Goal: Feedback & Contribution: Submit feedback/report problem

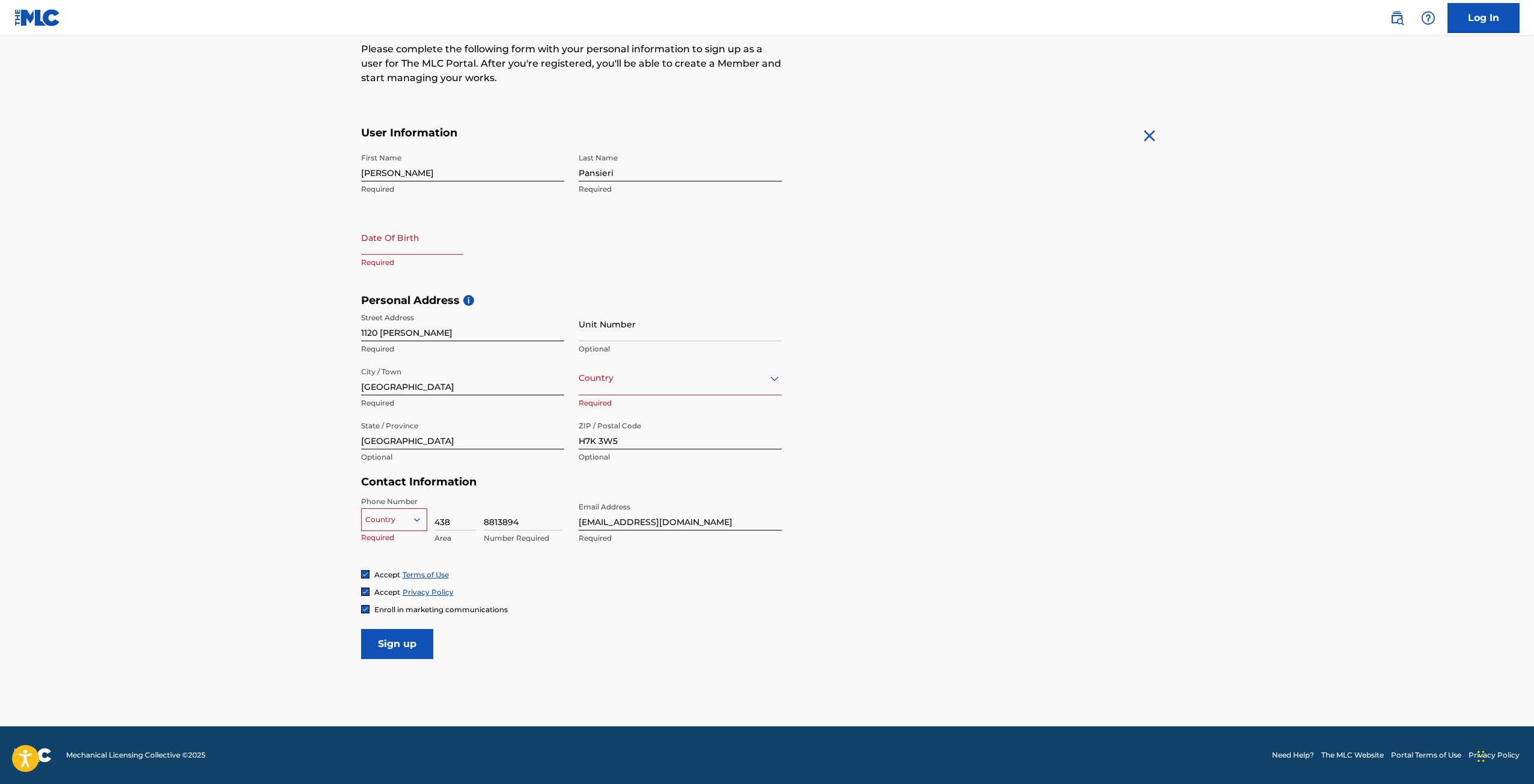
click at [409, 650] on input "Sign up" at bounding box center [397, 644] width 72 height 30
click at [422, 255] on div at bounding box center [412, 239] width 102 height 37
click at [424, 248] on input "text" at bounding box center [412, 237] width 102 height 34
select select "7"
select select "2025"
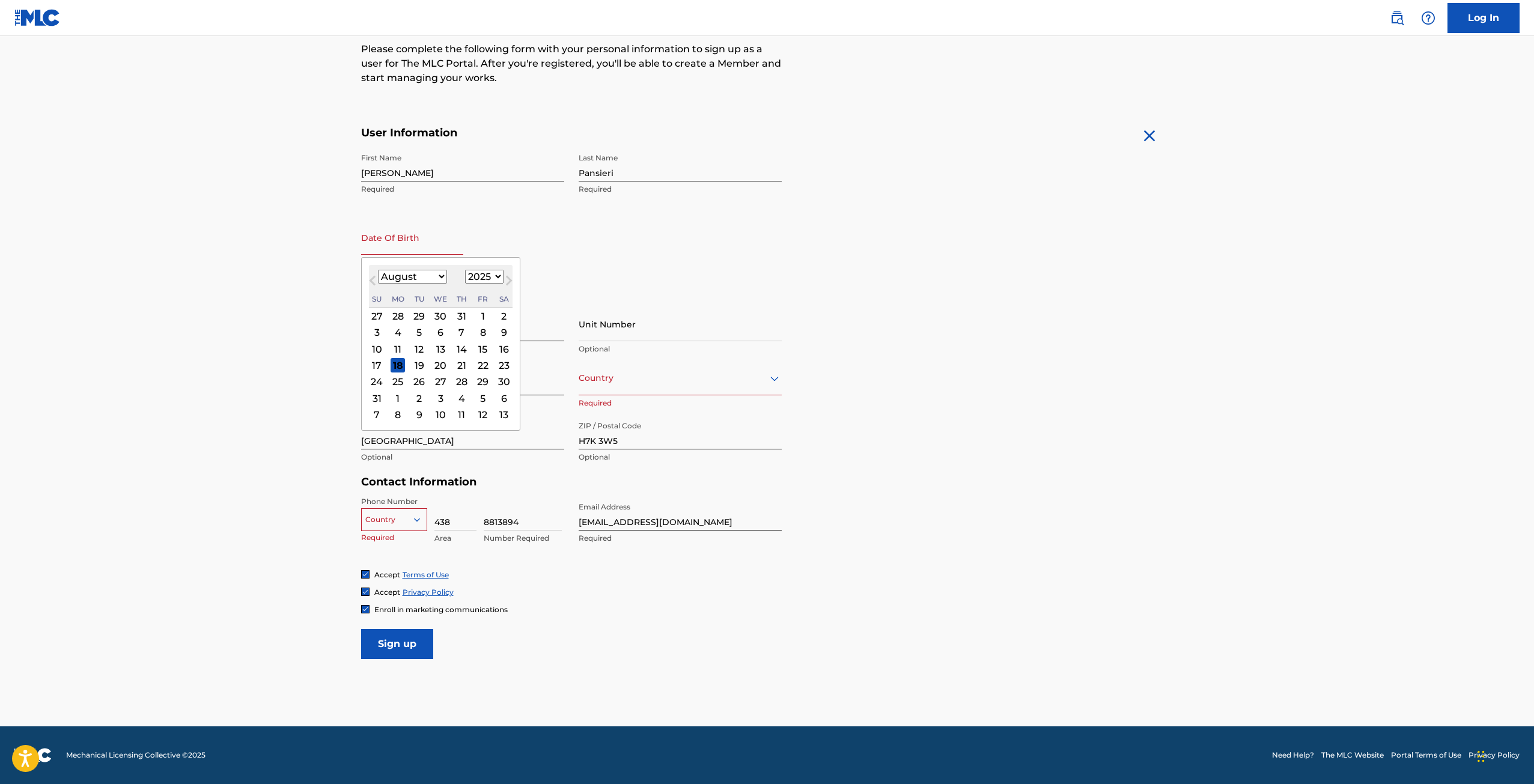
click at [442, 276] on select "January February March April May June July August September October November De…" at bounding box center [412, 276] width 69 height 14
select select "0"
click at [378, 270] on select "January February March April May June July August September October November De…" at bounding box center [412, 276] width 69 height 14
click at [479, 367] on div "24" at bounding box center [483, 365] width 15 height 15
click at [435, 245] on input "text" at bounding box center [412, 237] width 102 height 34
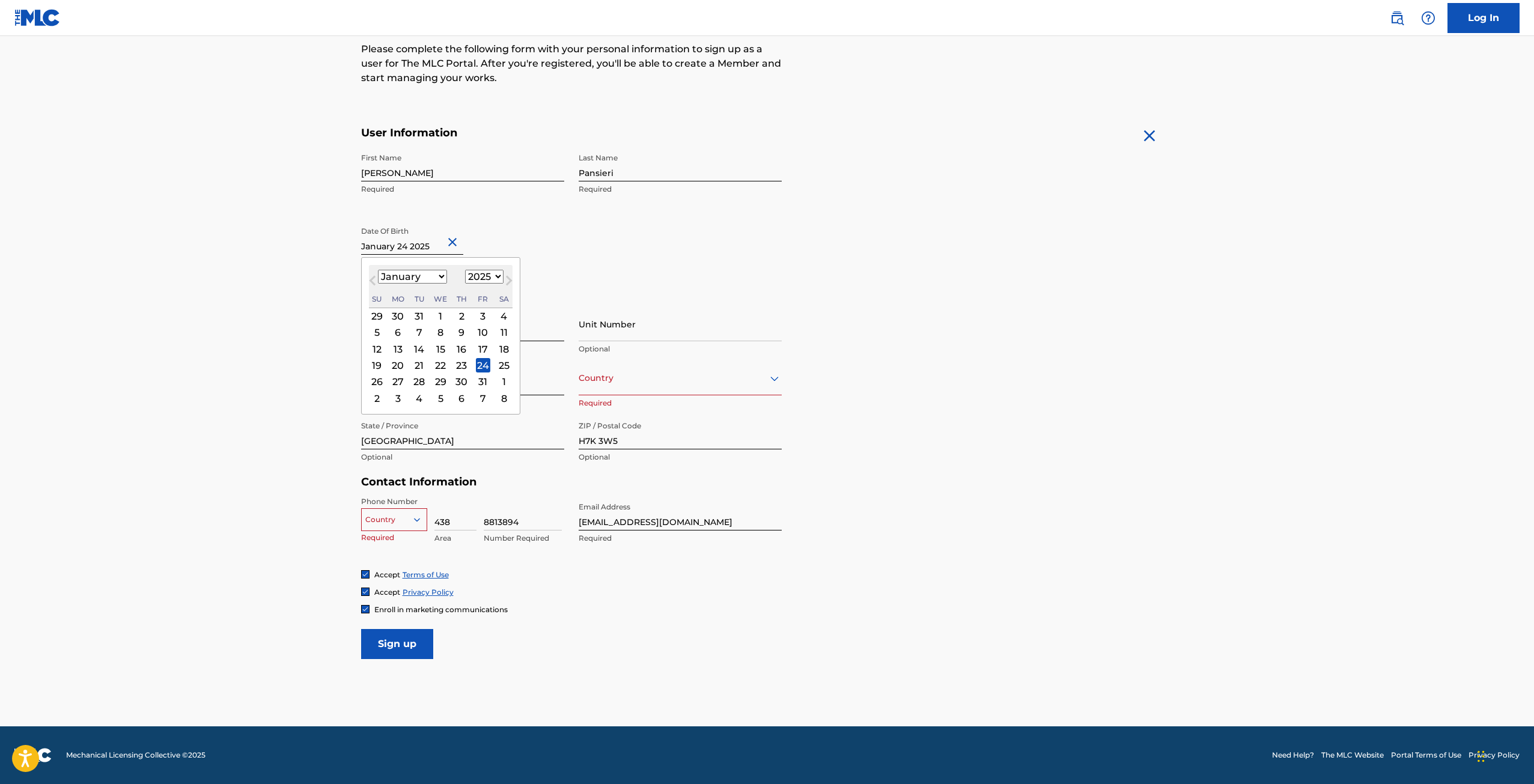
drag, startPoint x: 447, startPoint y: 246, endPoint x: 473, endPoint y: 264, distance: 31.6
click at [443, 256] on div at bounding box center [412, 239] width 102 height 37
click at [496, 276] on select "1899 1900 1901 1902 1903 1904 1905 1906 1907 1908 1909 1910 1911 1912 1913 1914…" at bounding box center [484, 276] width 39 height 14
select select "1963"
click at [465, 270] on select "1899 1900 1901 1902 1903 1904 1905 1906 1907 1908 1909 1910 1911 1912 1913 1914…" at bounding box center [484, 276] width 39 height 14
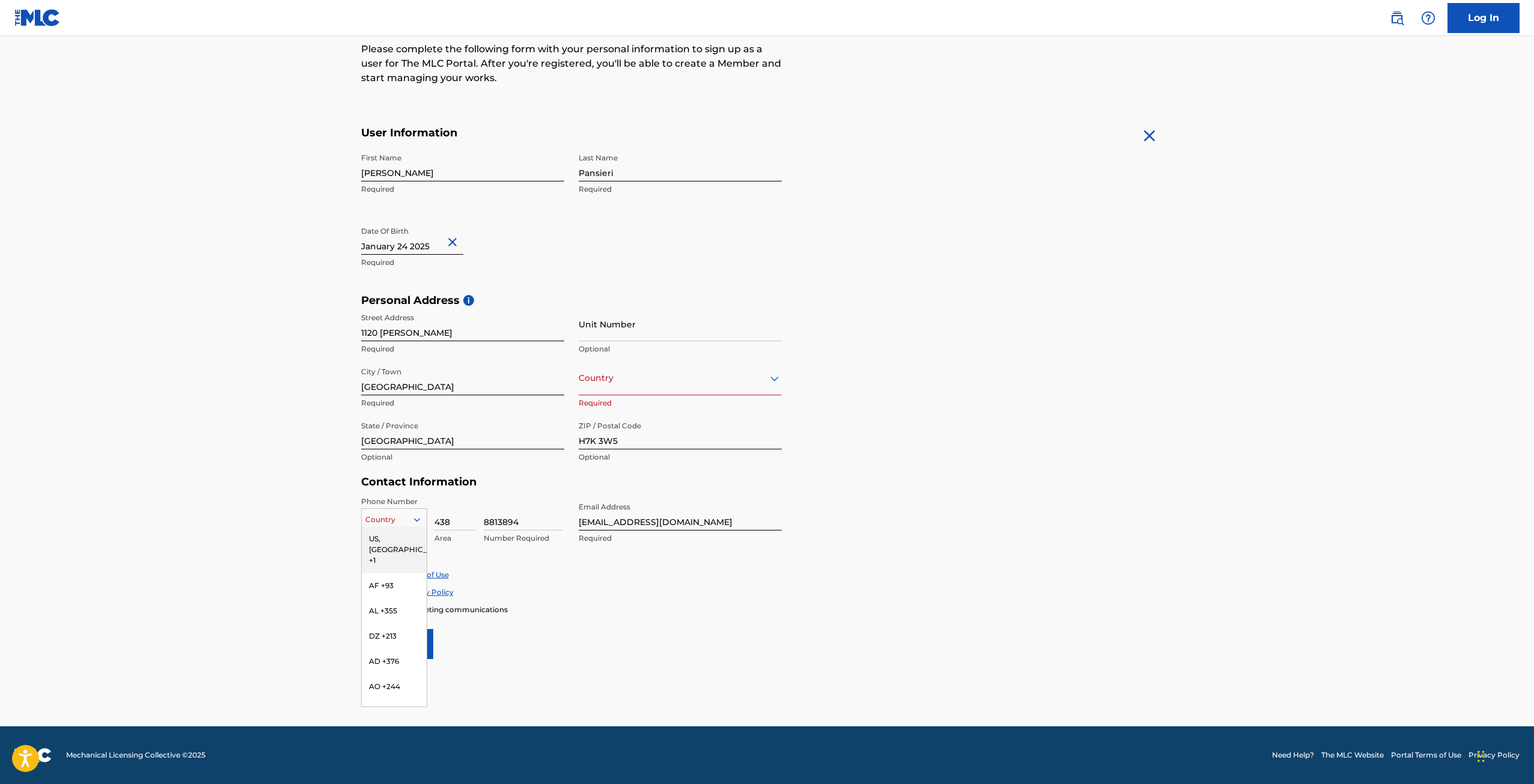
click at [418, 517] on icon at bounding box center [417, 520] width 11 height 11
click at [382, 535] on div "US, CA +1" at bounding box center [394, 550] width 65 height 47
click at [414, 648] on input "Sign up" at bounding box center [397, 644] width 72 height 30
click at [776, 379] on icon at bounding box center [774, 379] width 8 height 5
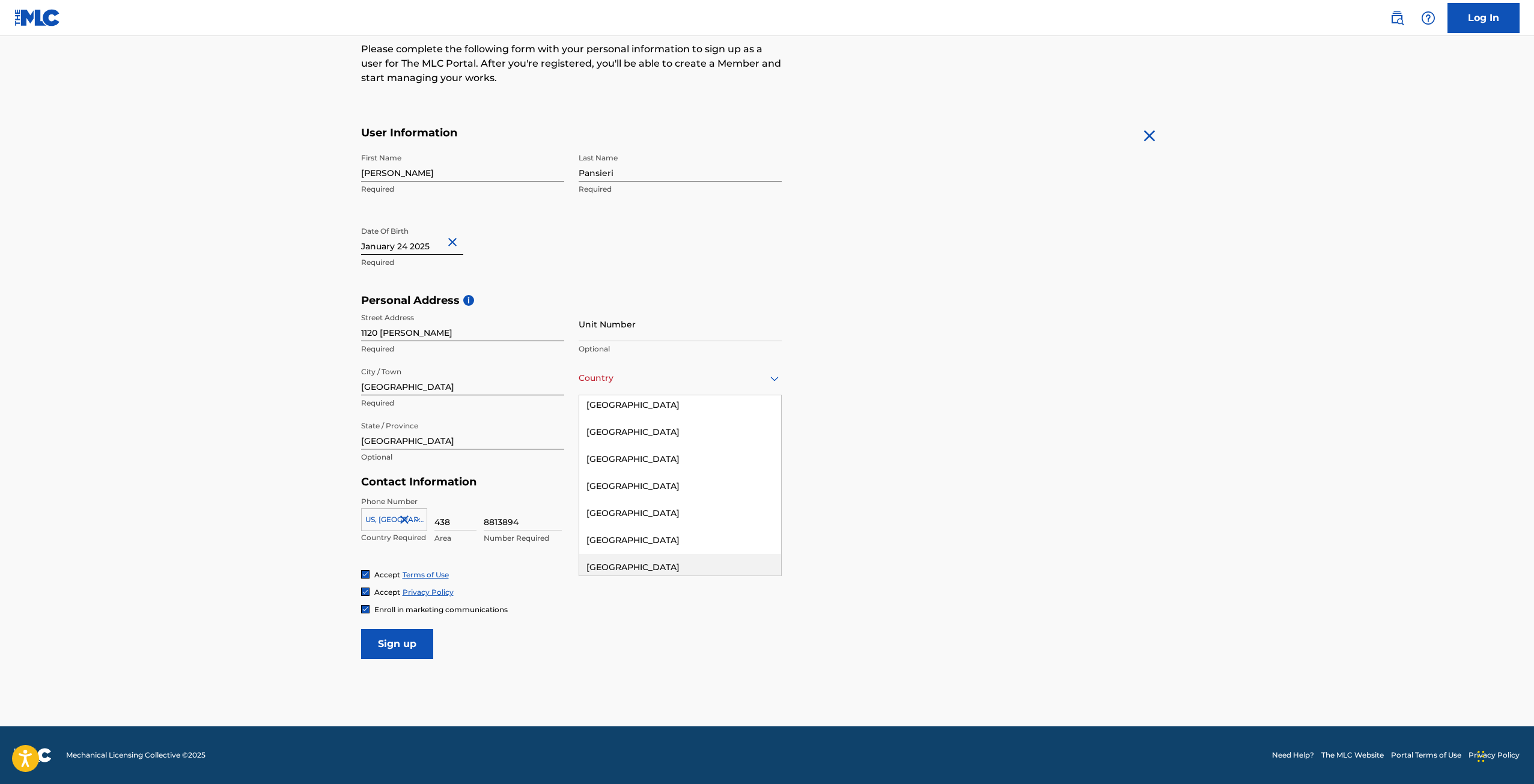
scroll to position [841, 0]
click at [599, 488] on div "Canada" at bounding box center [681, 487] width 202 height 27
click at [400, 644] on input "Sign up" at bounding box center [397, 644] width 72 height 30
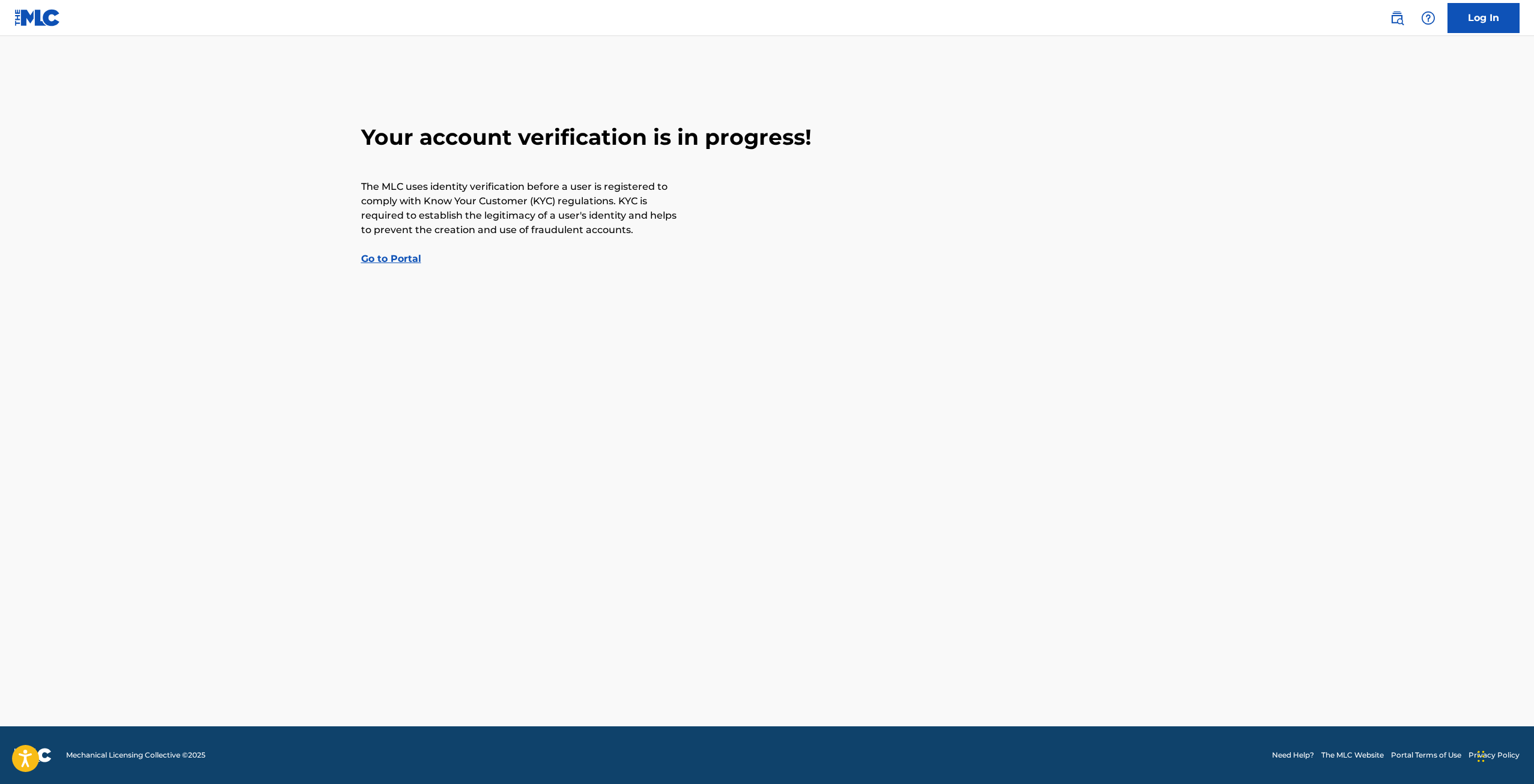
click at [399, 259] on link "Go to Portal" at bounding box center [391, 259] width 60 height 11
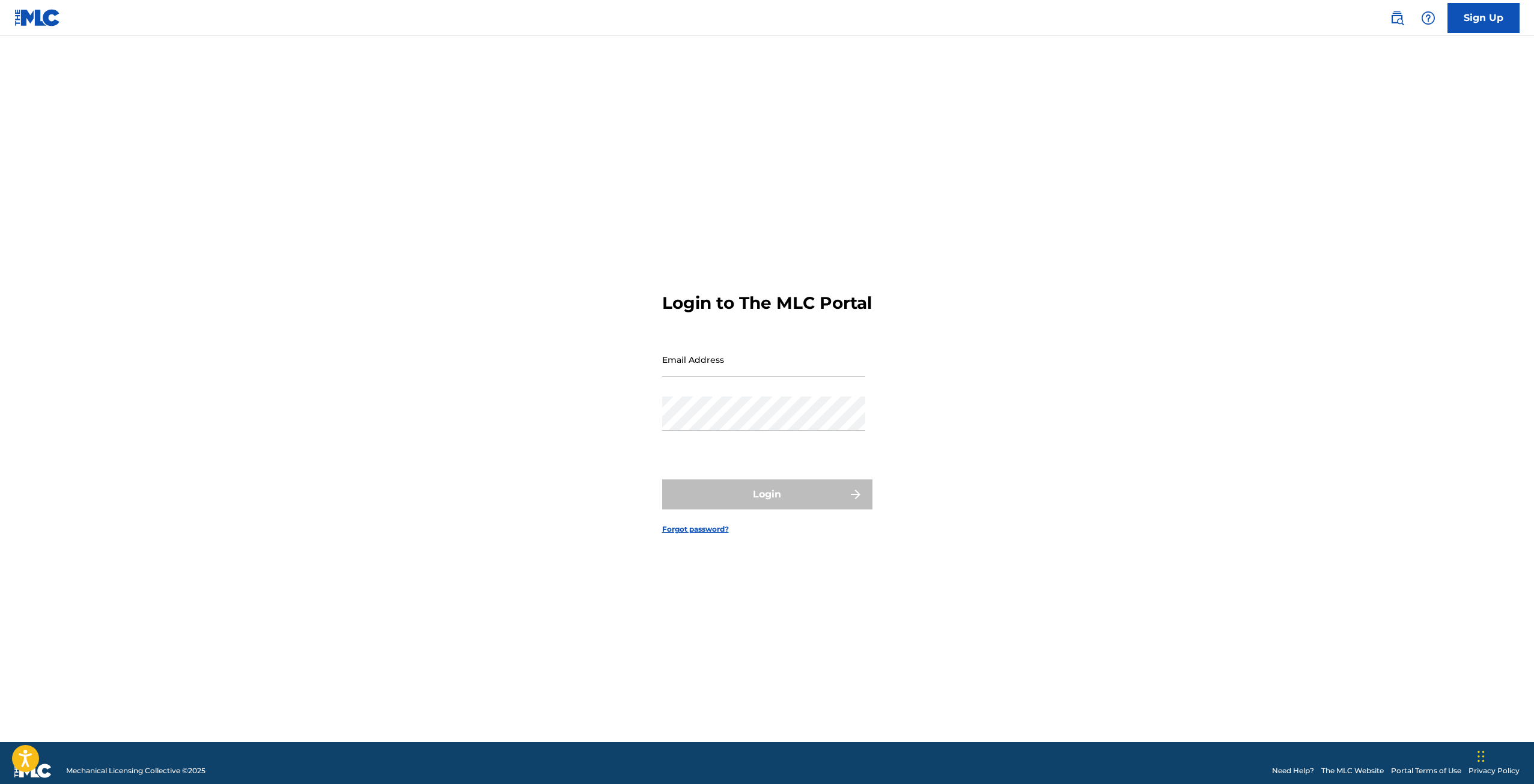
click at [705, 361] on input "Email Address" at bounding box center [764, 360] width 203 height 34
type input "[EMAIL_ADDRESS][DOMAIN_NAME]"
click at [1003, 408] on div "Login to The MLC Portal Email Address ppansieri@hotmail.com Password Login Forg…" at bounding box center [767, 404] width 841 height 676
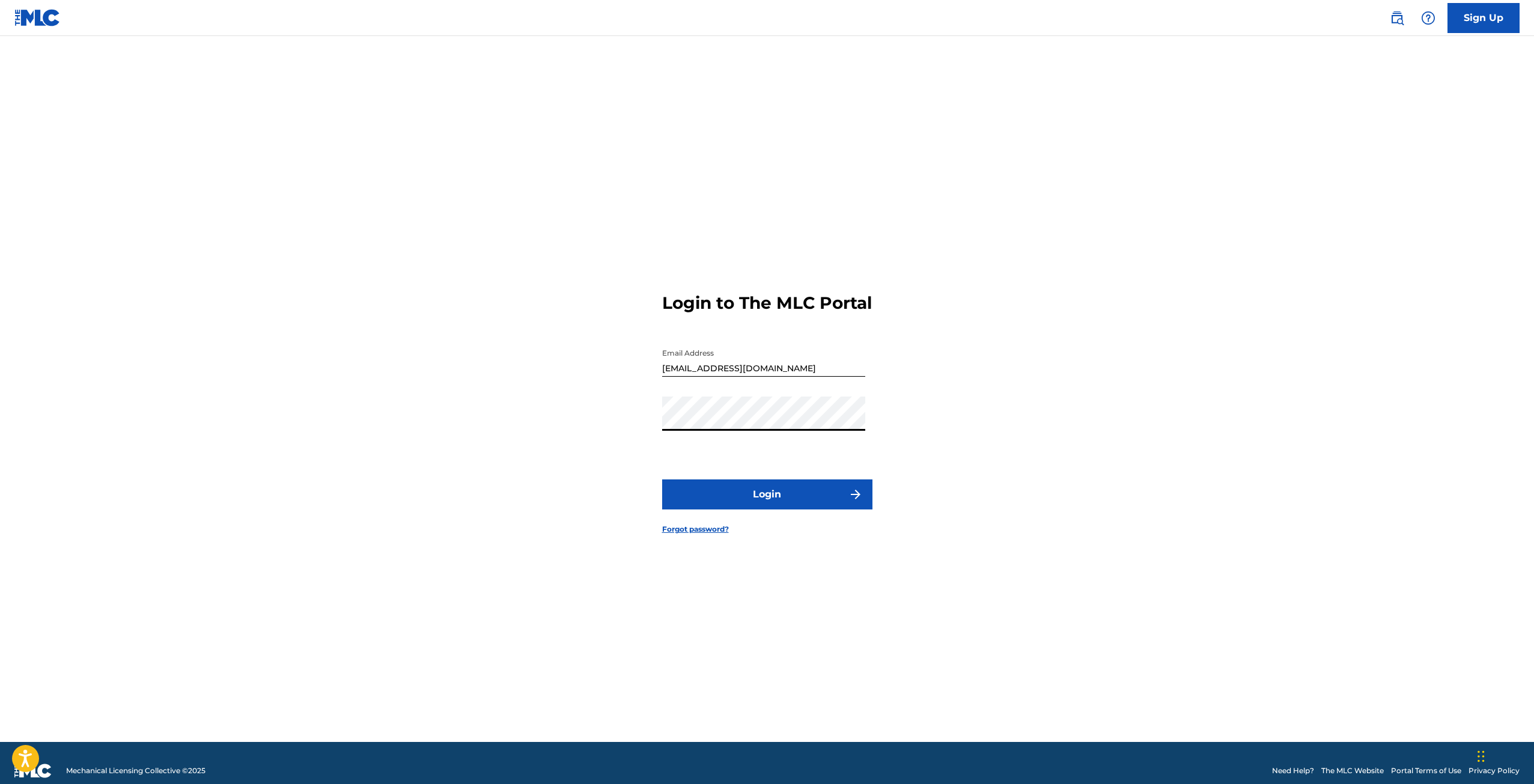
click at [778, 509] on button "Login" at bounding box center [767, 495] width 210 height 30
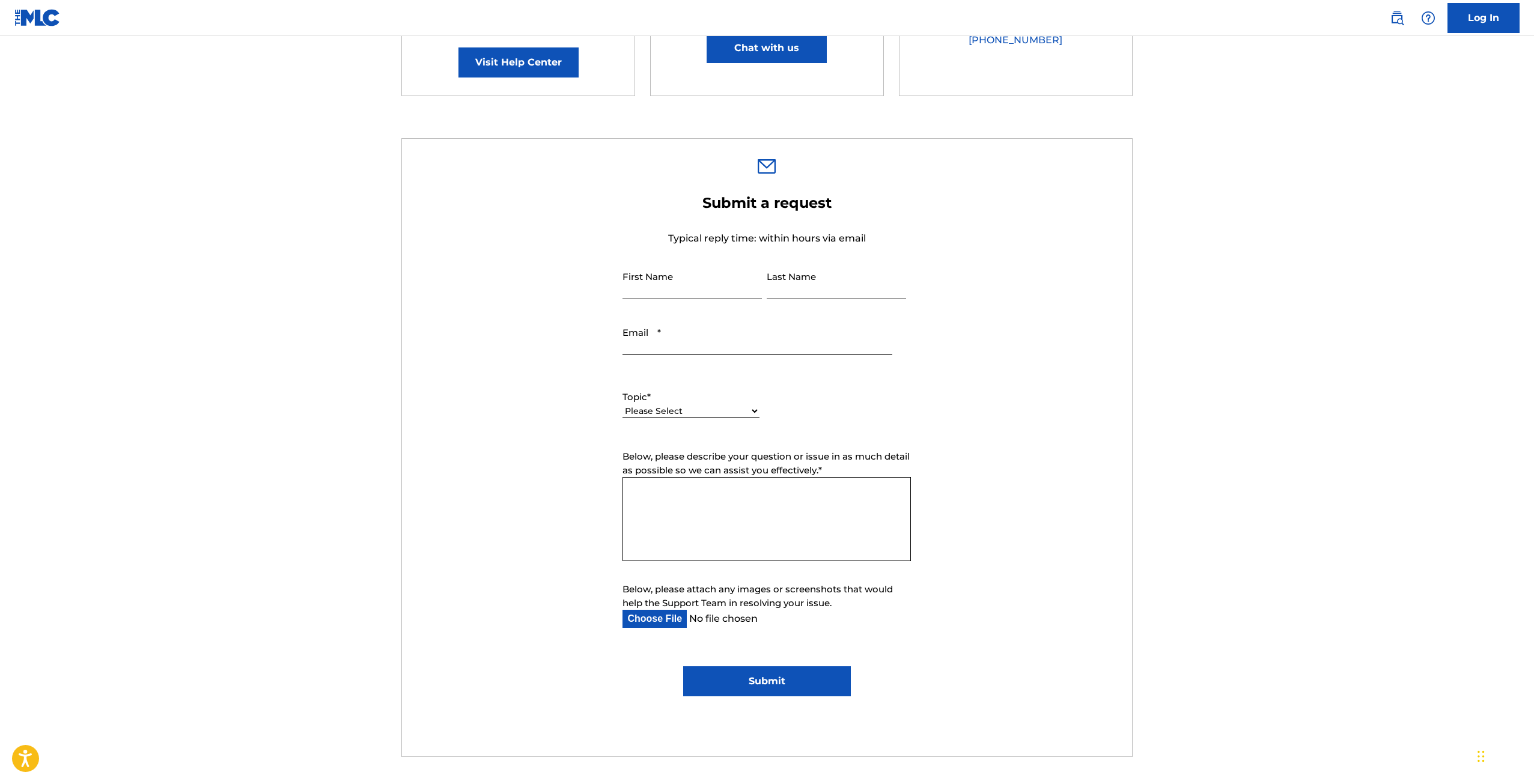
scroll to position [300, 0]
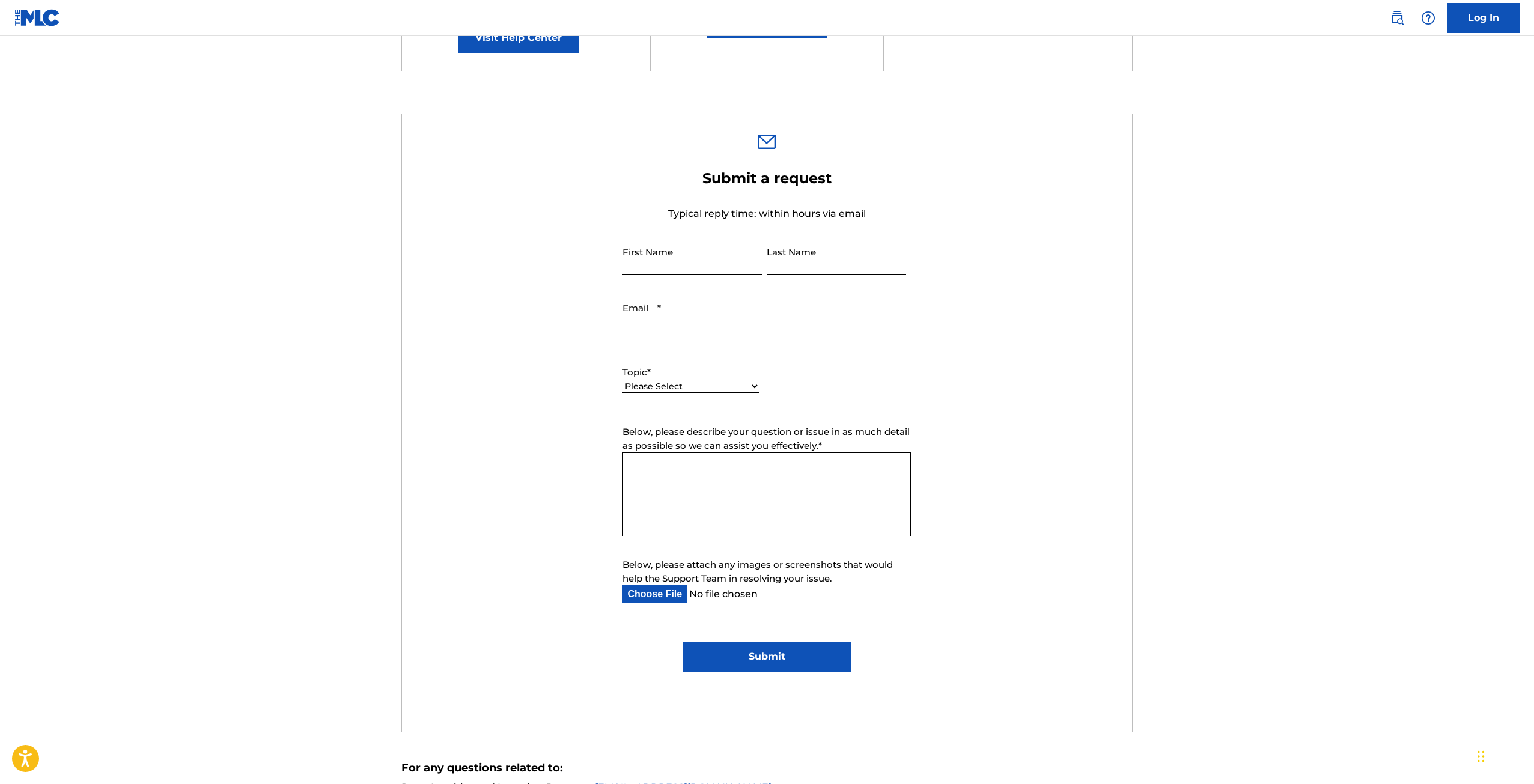
click at [752, 384] on select "Please Select I need help with my account I need help with managing my catalog …" at bounding box center [691, 386] width 137 height 13
click at [754, 388] on select "Please Select I need help with my account I need help with managing my catalog …" at bounding box center [691, 386] width 137 height 13
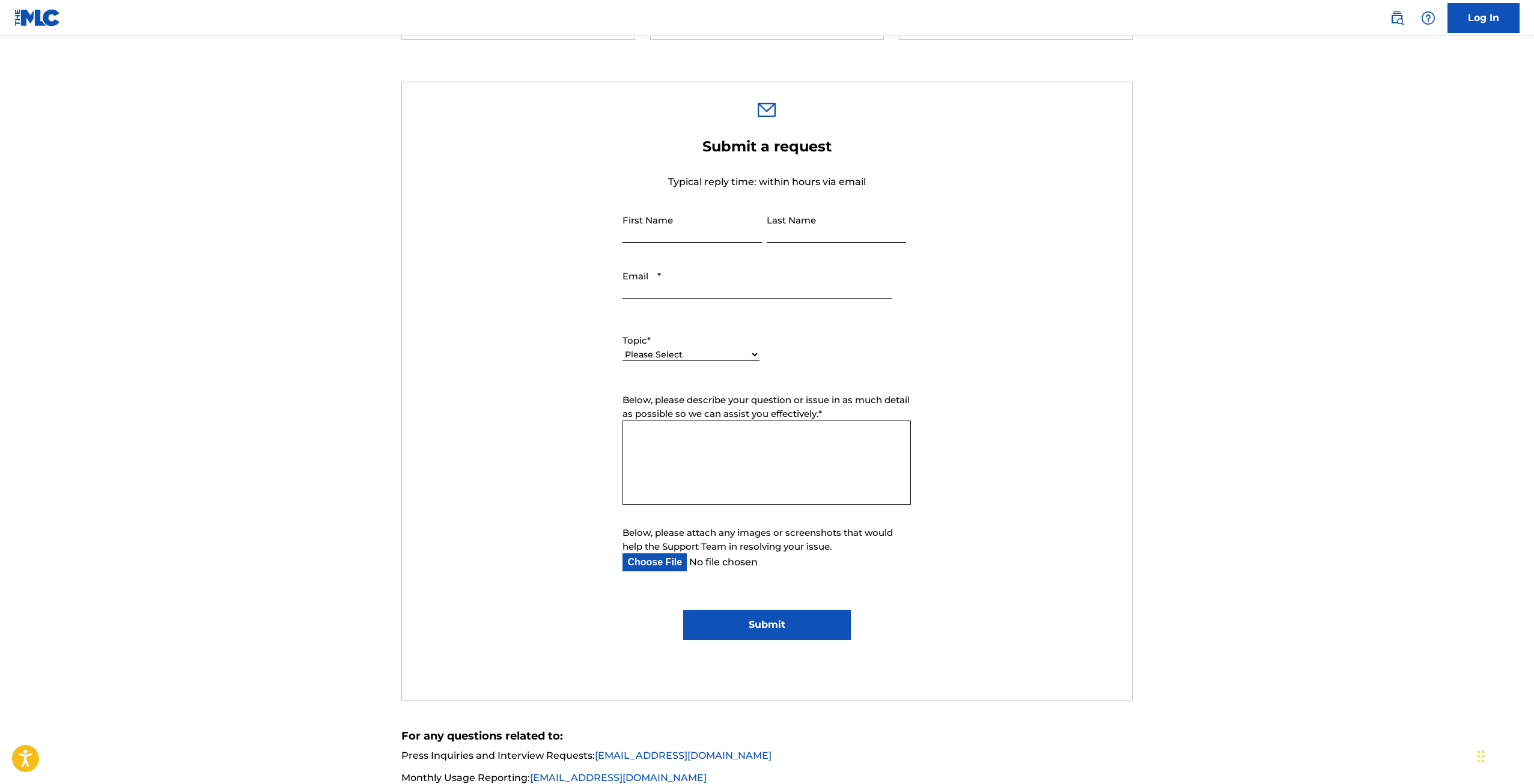
scroll to position [149, 0]
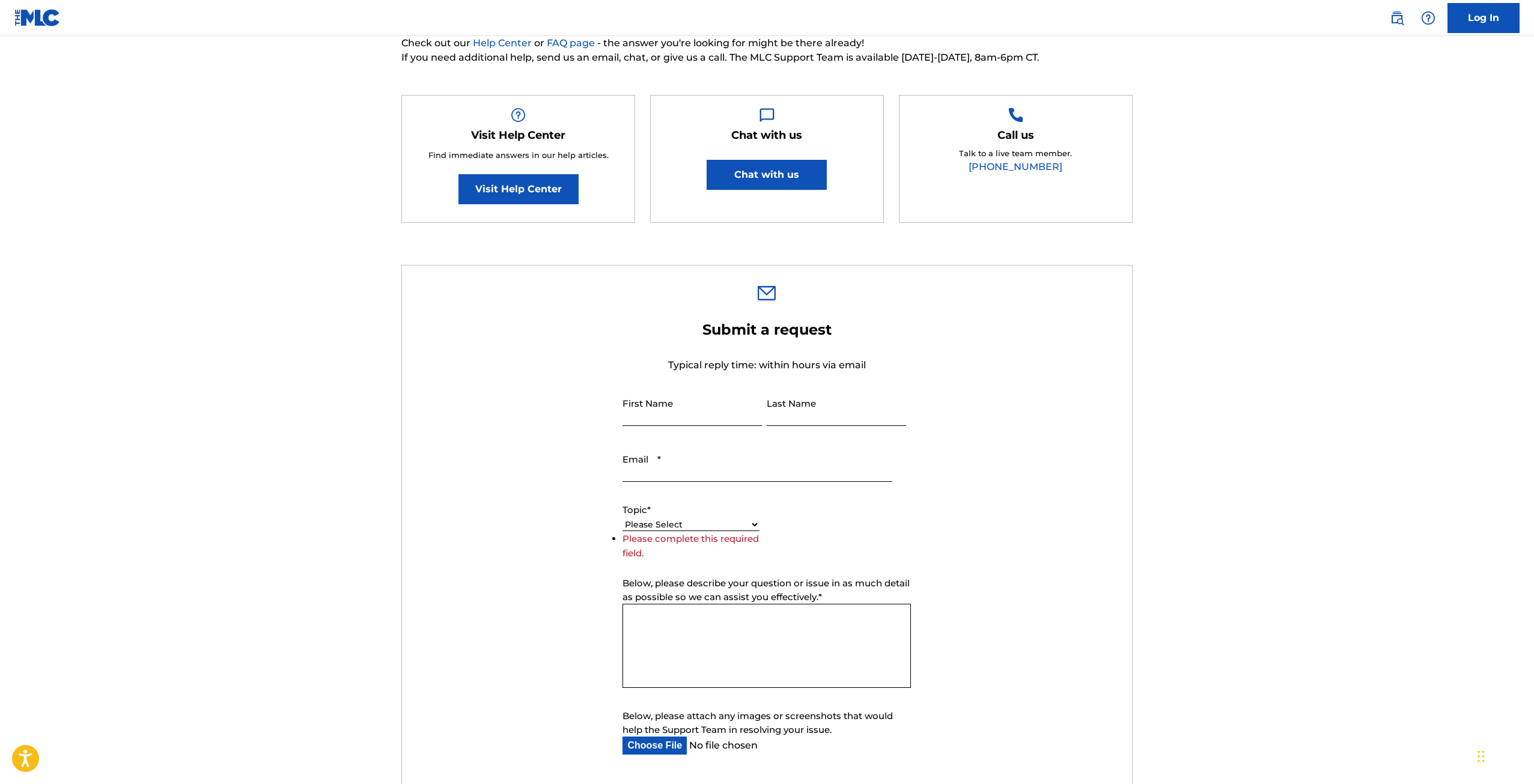
click at [740, 614] on textarea "Below, please describe your question or issue in as much detail as possible so …" at bounding box center [766, 646] width 288 height 84
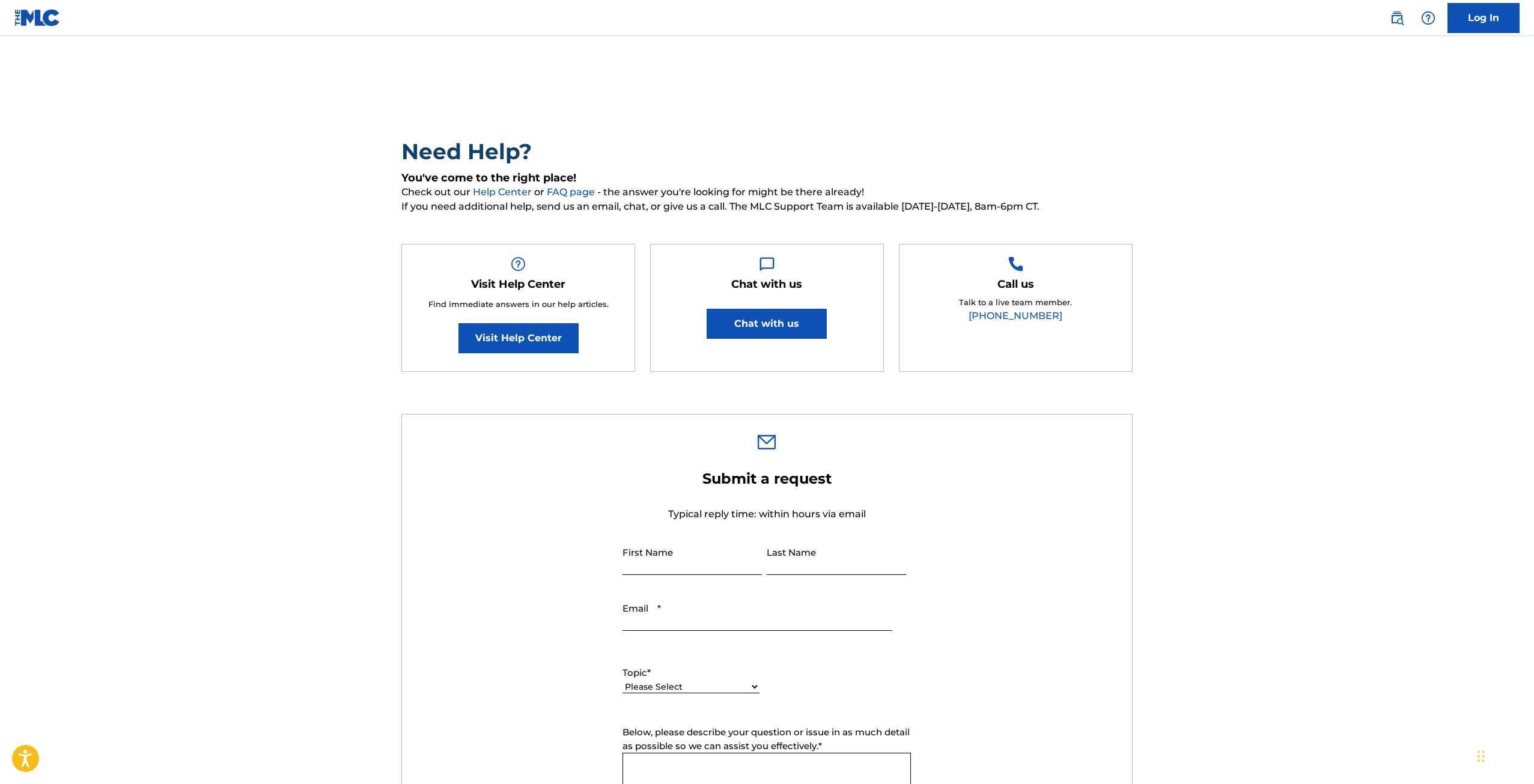
click at [756, 331] on button "Chat with us" at bounding box center [766, 324] width 120 height 30
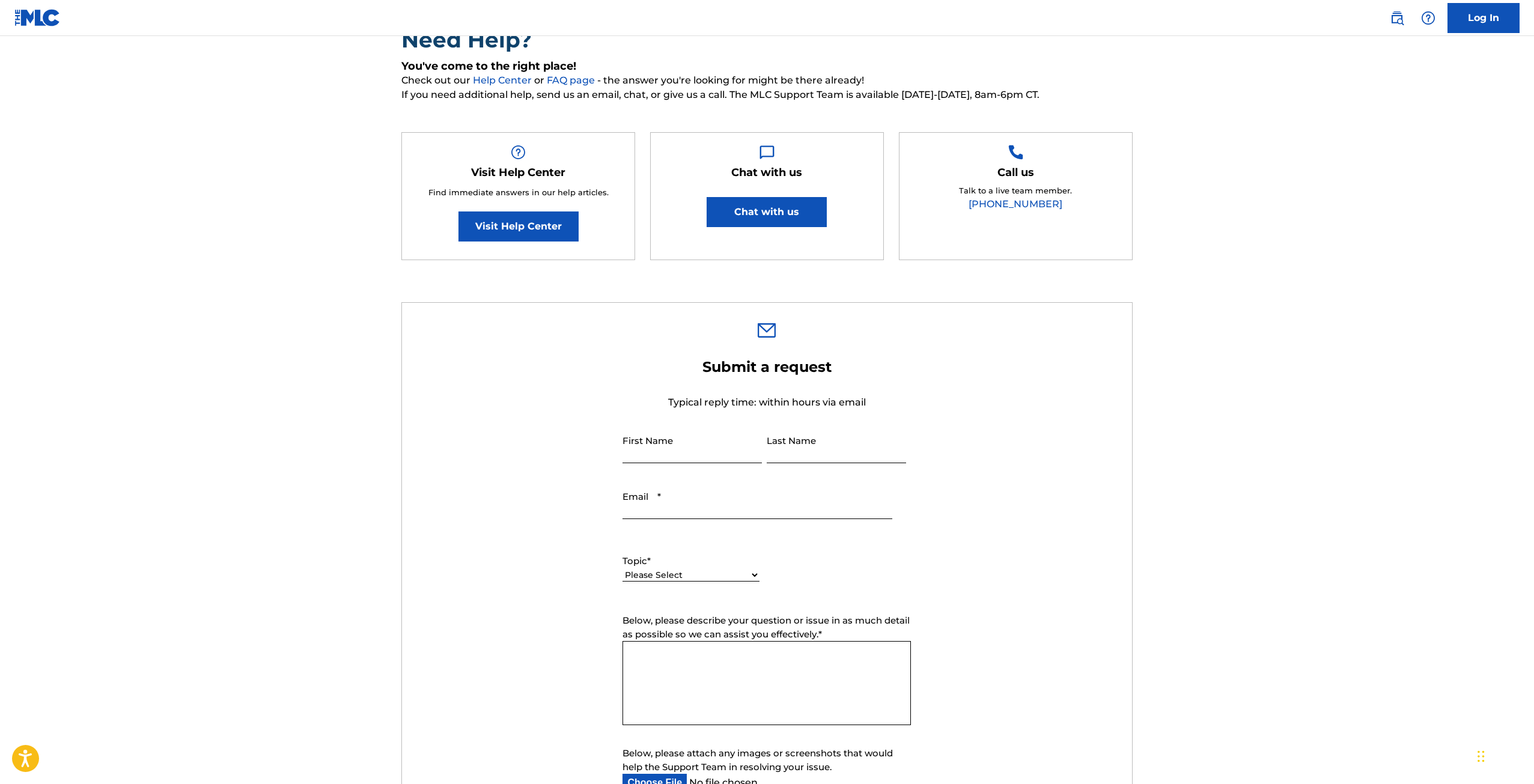
scroll to position [120, 0]
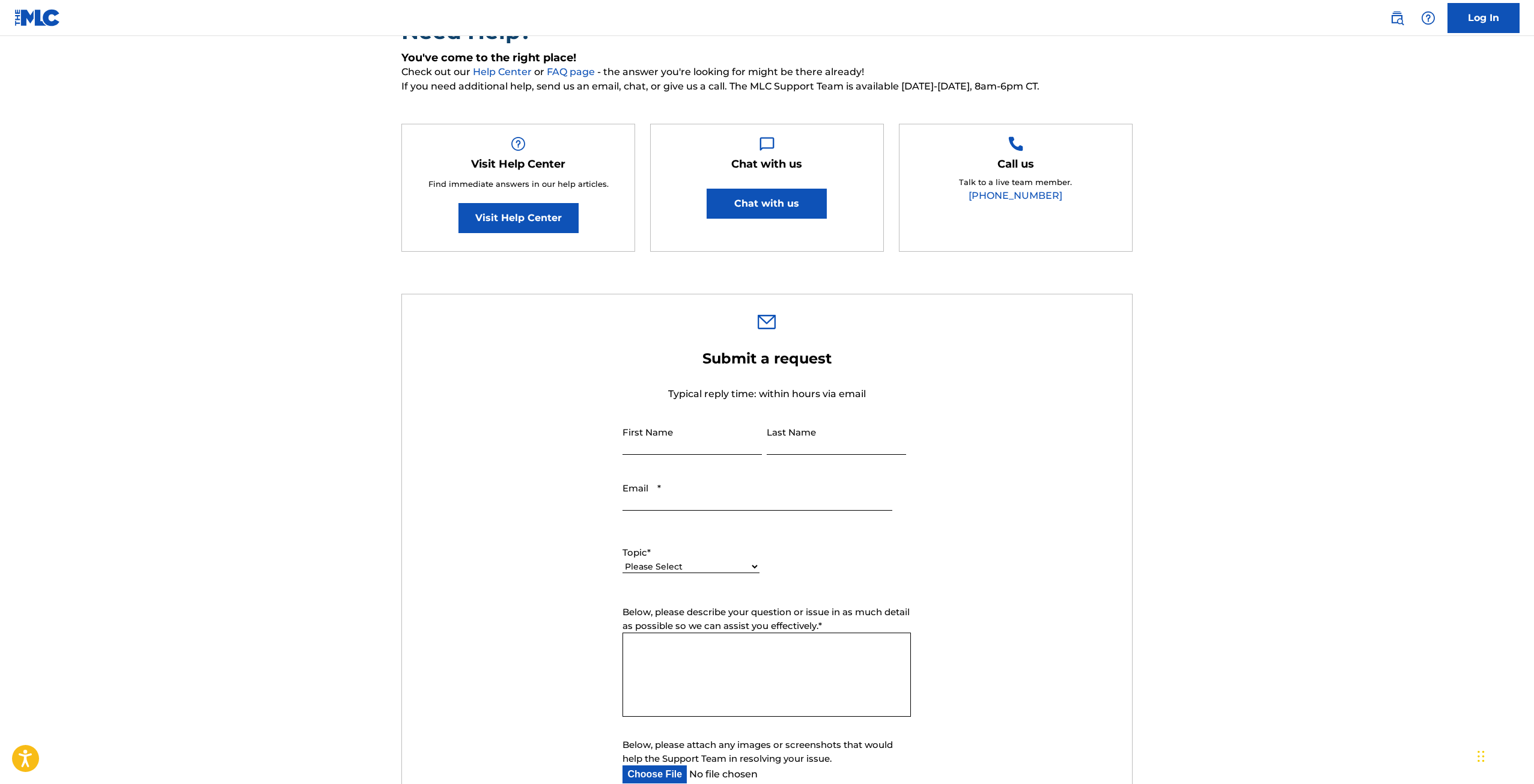
click at [732, 442] on input "First Name" at bounding box center [692, 437] width 140 height 34
type input "[PERSON_NAME]"
type input "Pansieri"
type input "[EMAIL_ADDRESS][DOMAIN_NAME]"
click at [758, 567] on select "Please Select I need help with my account I need help with managing my catalog …" at bounding box center [691, 567] width 137 height 13
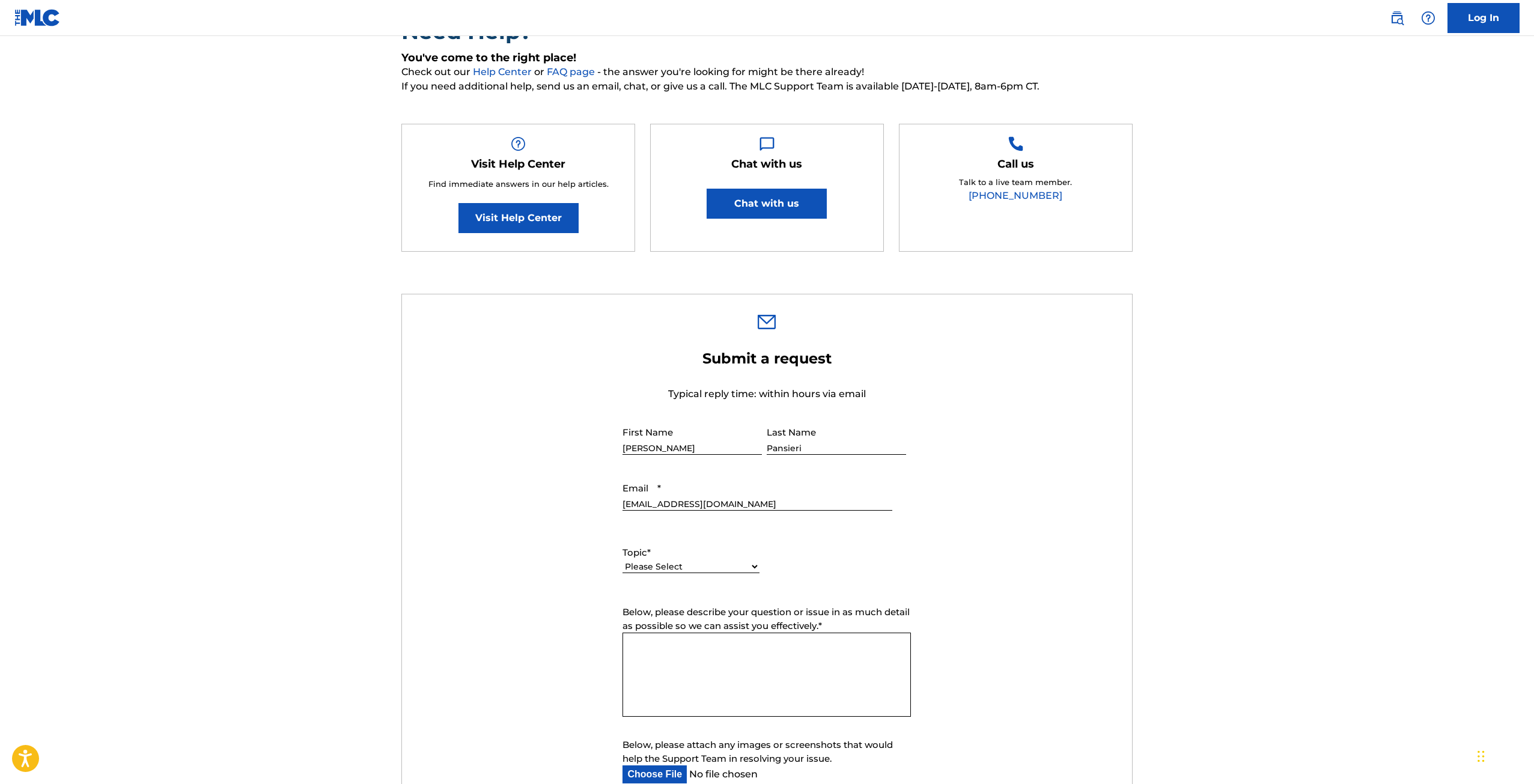
select select "I need help with my account"
click at [622, 561] on select "Please Select I need help with my account I need help with managing my catalog …" at bounding box center [691, 567] width 137 height 13
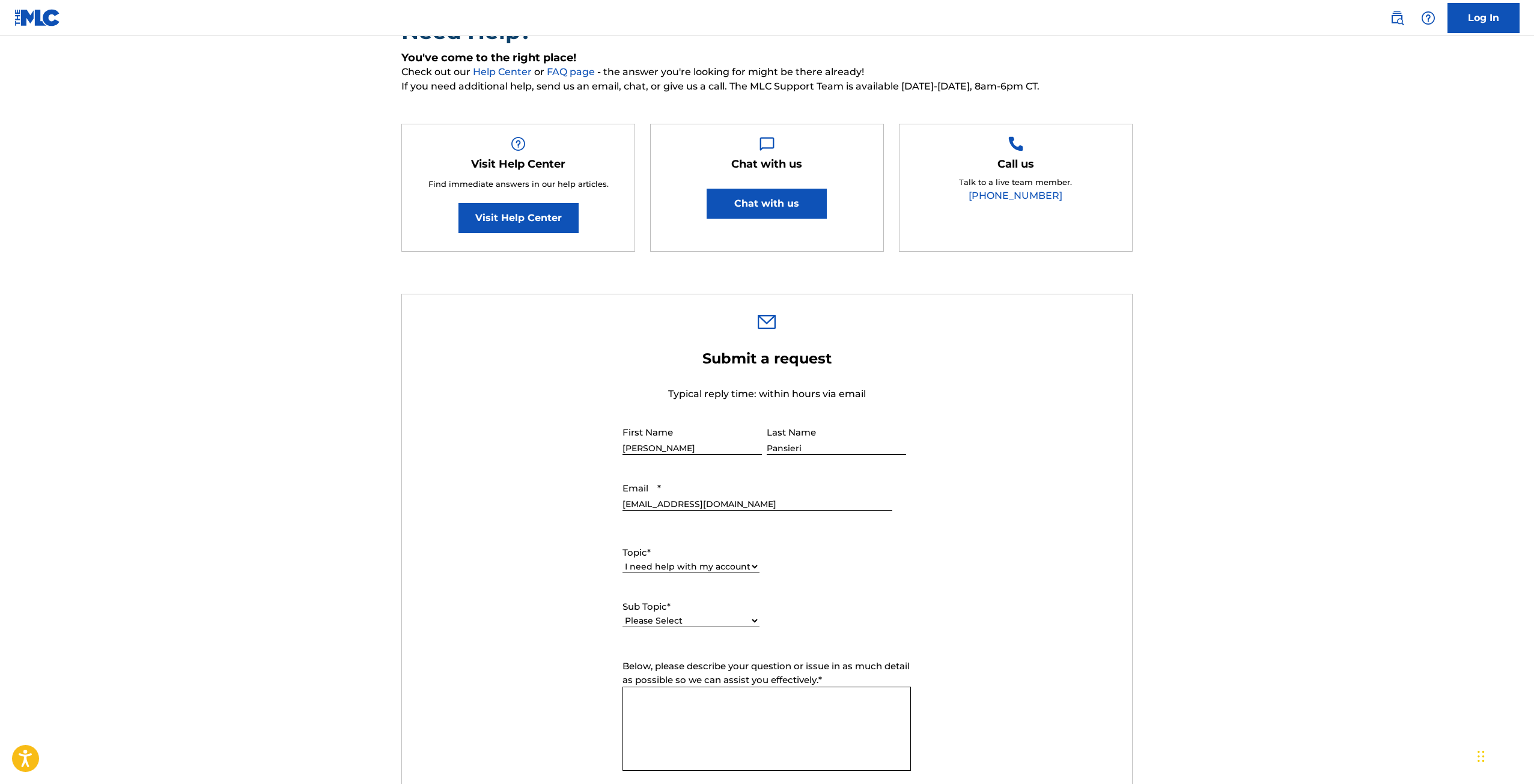
scroll to position [300, 0]
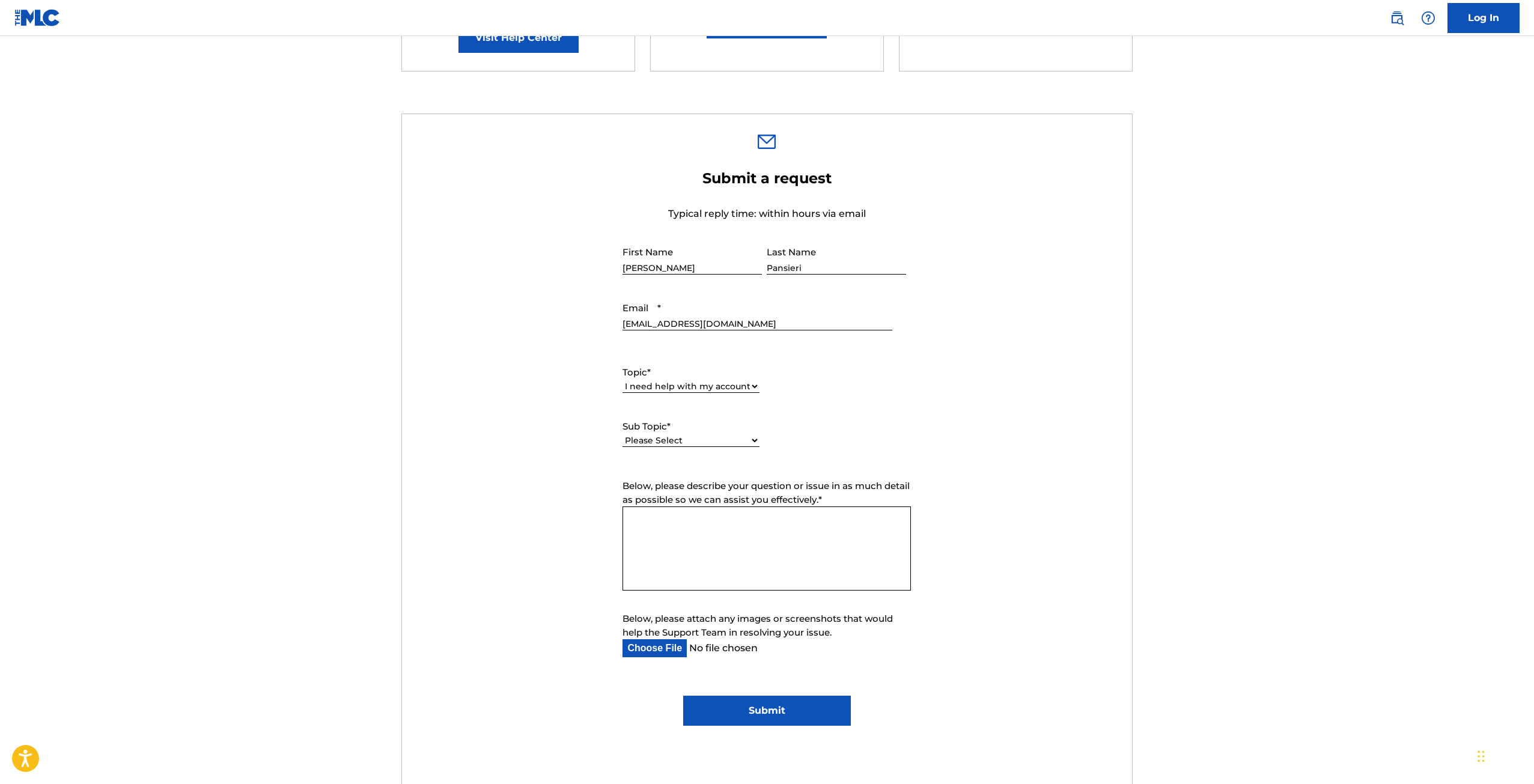
click at [754, 443] on select "Please Select I need help with my user account I can't log in to my user accoun…" at bounding box center [691, 441] width 137 height 13
select select "I was not verified as a user"
click at [622, 434] on select "Please Select I need help with my user account I can't log in to my user accoun…" at bounding box center [691, 441] width 137 height 13
click at [804, 527] on textarea "Below, please describe your question or issue in as much detail as possible so …" at bounding box center [766, 548] width 288 height 84
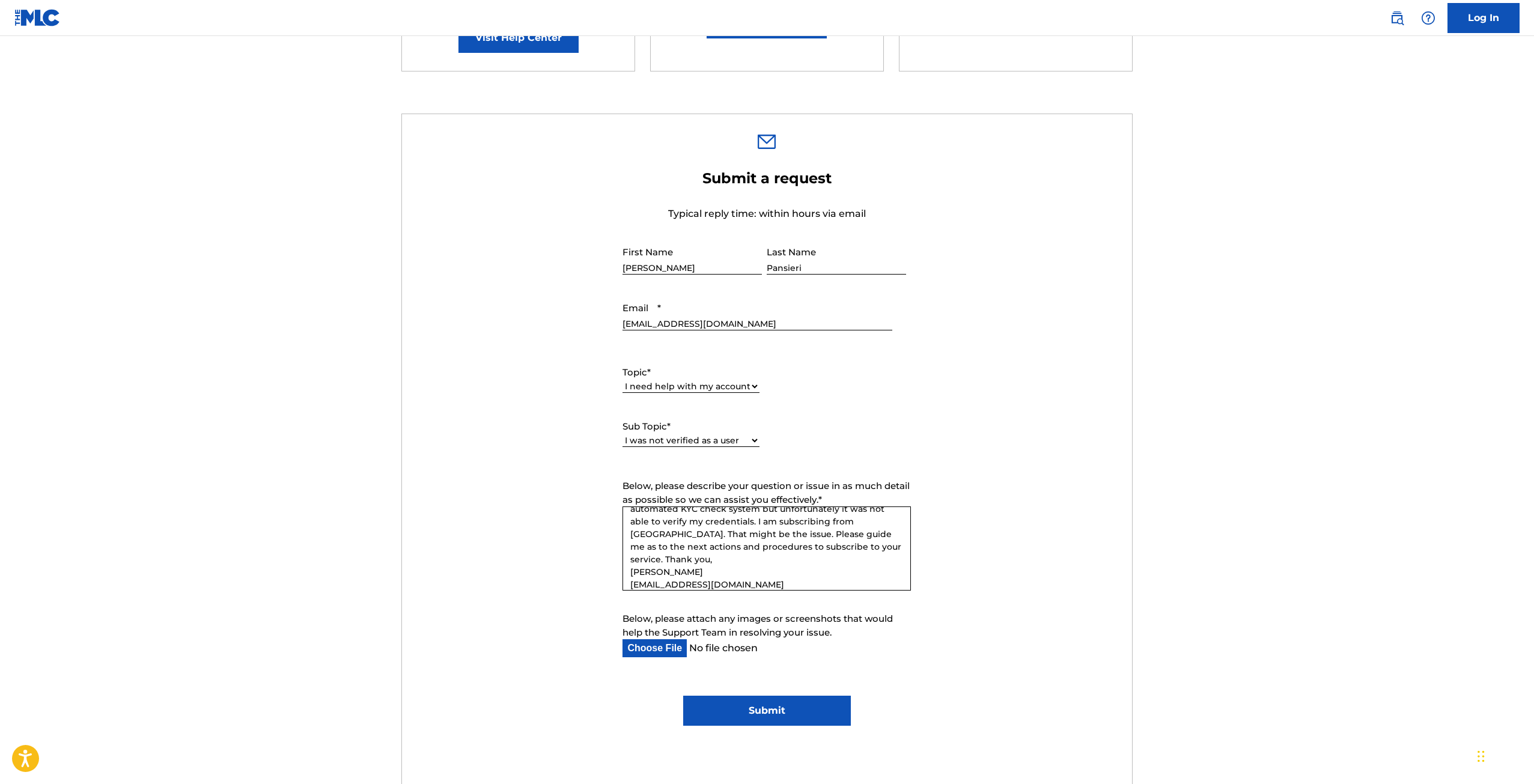
scroll to position [37, 0]
type textarea "Hello. I tried to register online and have tried to use the automated KYC check…"
click at [779, 715] on input "Submit" at bounding box center [767, 711] width 168 height 30
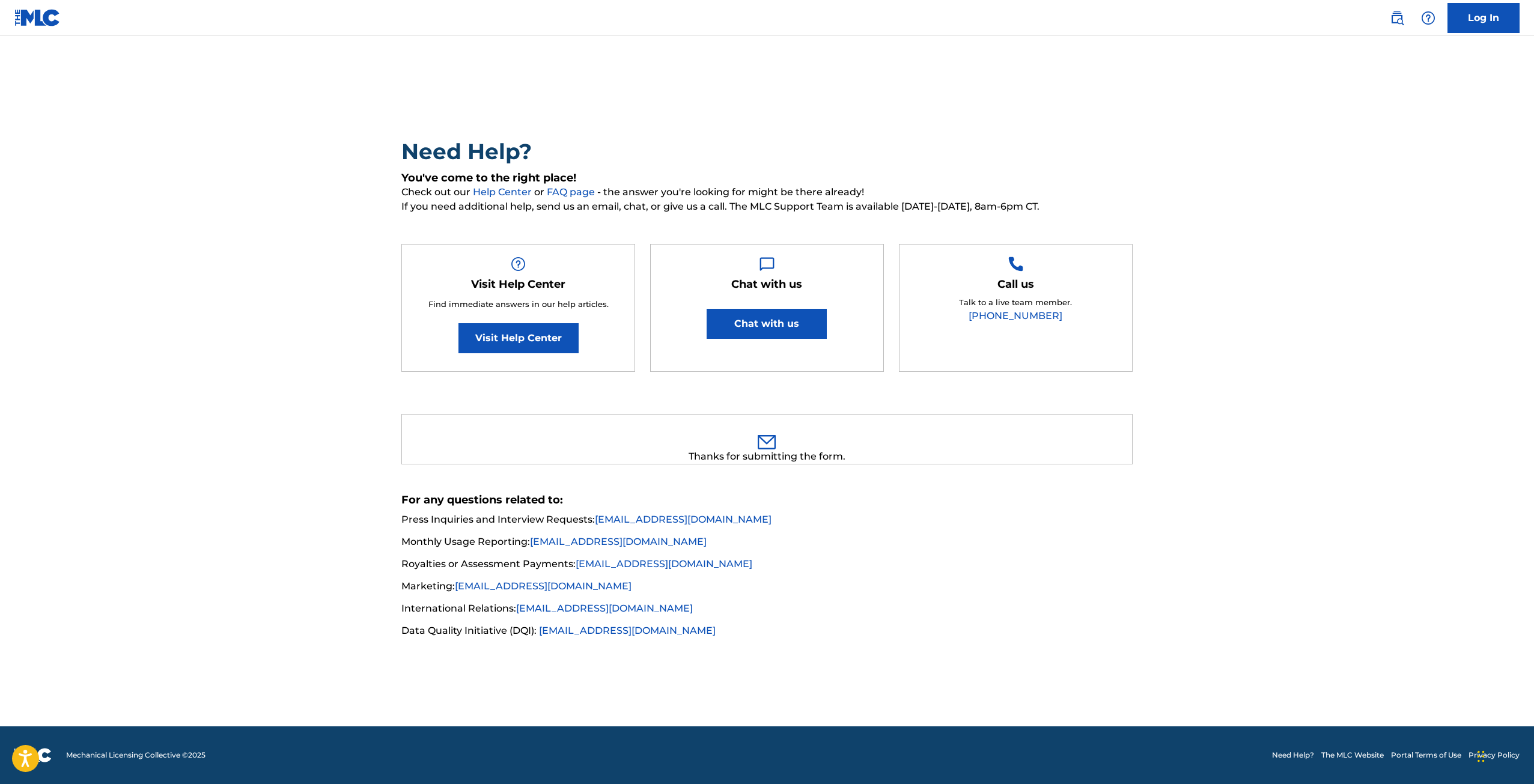
scroll to position [0, 0]
